Goal: Check status

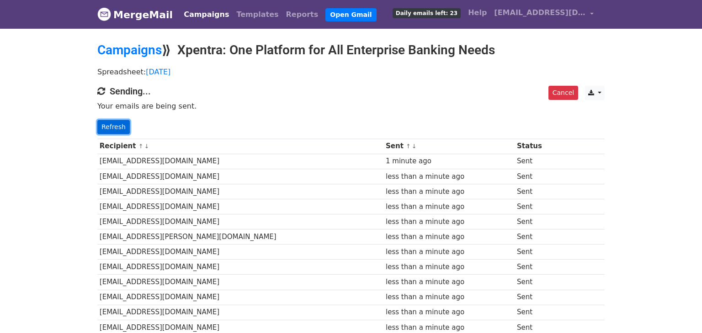
click at [117, 129] on link "Refresh" at bounding box center [113, 127] width 32 height 14
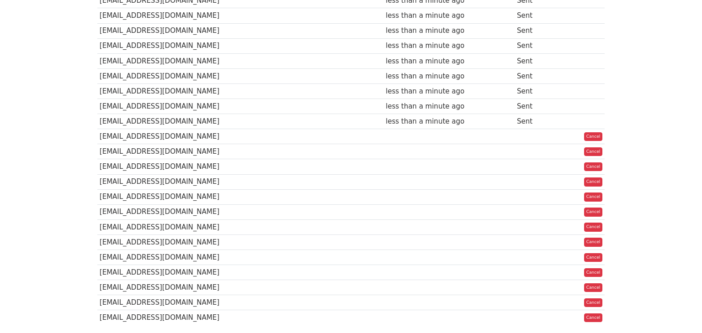
scroll to position [502, 0]
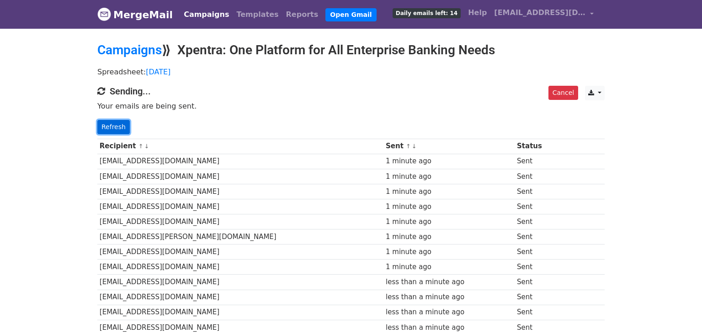
click at [101, 124] on link "Refresh" at bounding box center [113, 127] width 32 height 14
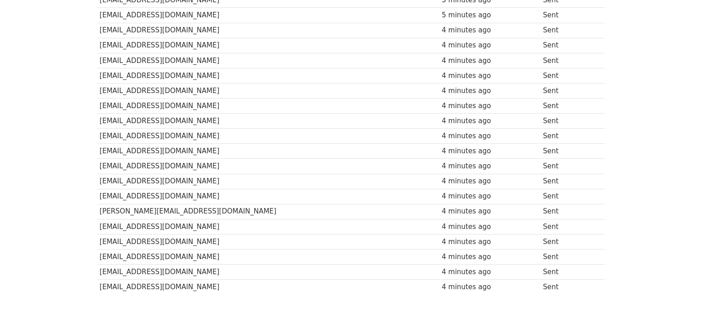
scroll to position [230, 0]
